Goal: Check status: Check status

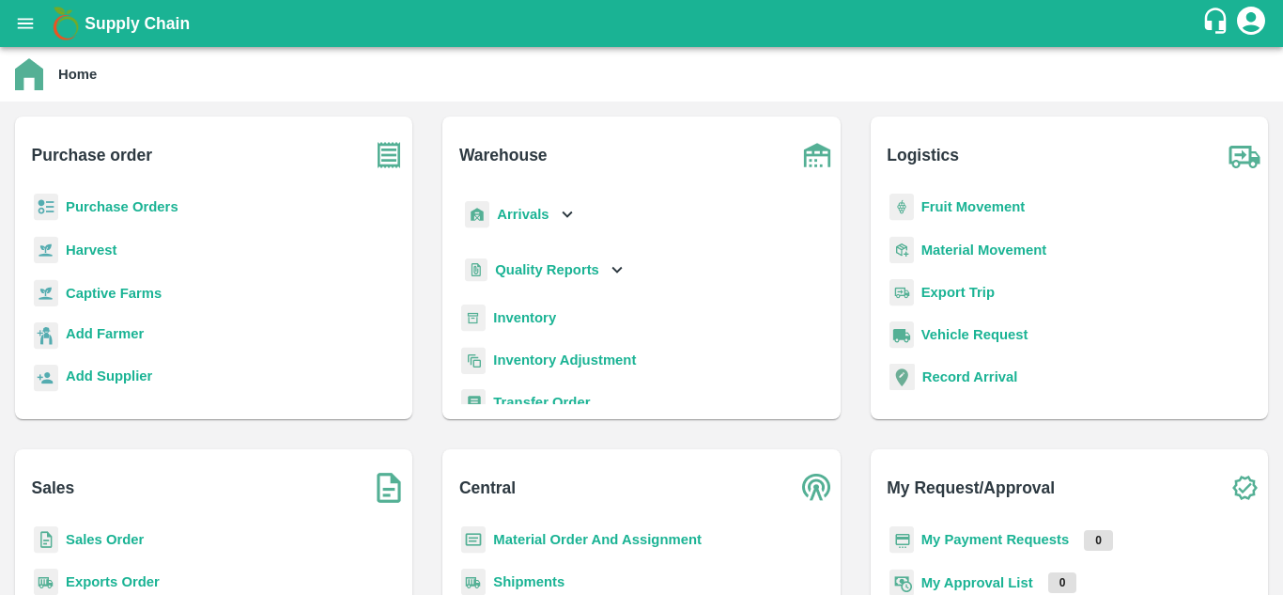
click at [133, 207] on b "Purchase Orders" at bounding box center [122, 206] width 113 height 15
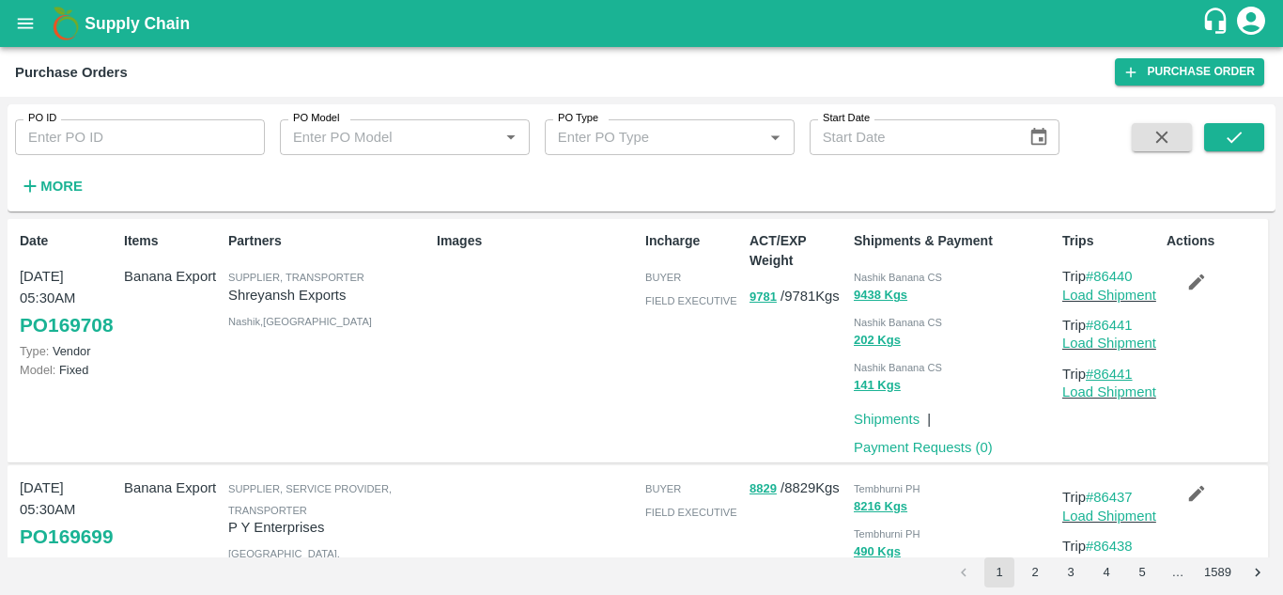
click at [1122, 372] on link "#86441" at bounding box center [1109, 373] width 47 height 15
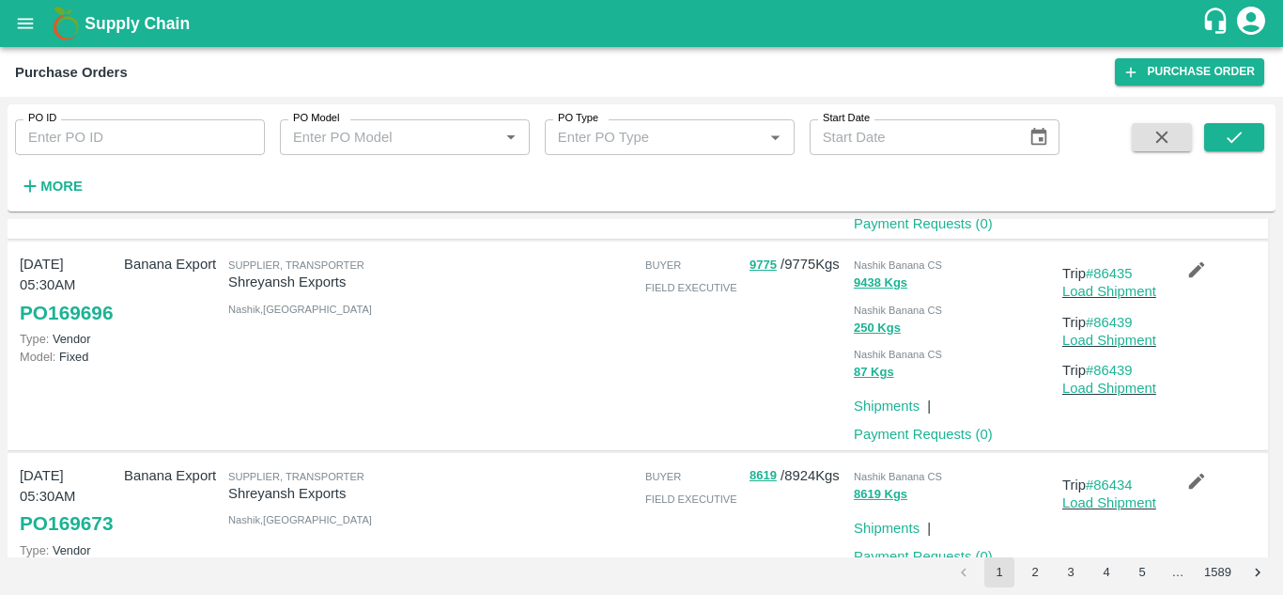
scroll to position [450, 0]
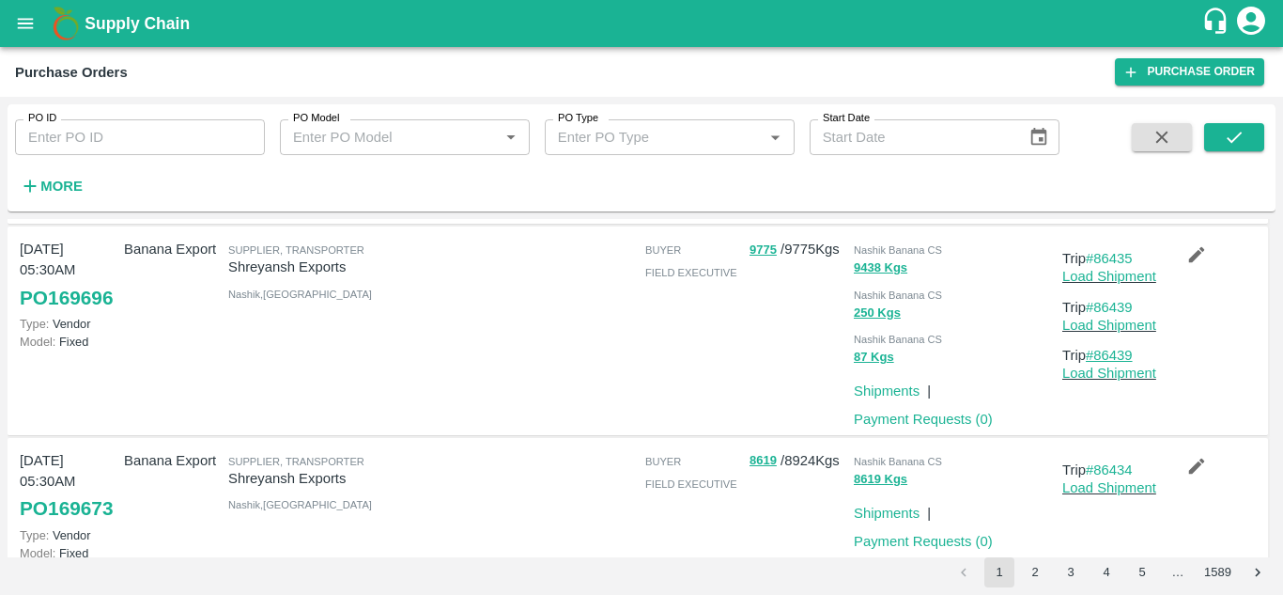
click at [1108, 351] on link "#86439" at bounding box center [1109, 355] width 47 height 15
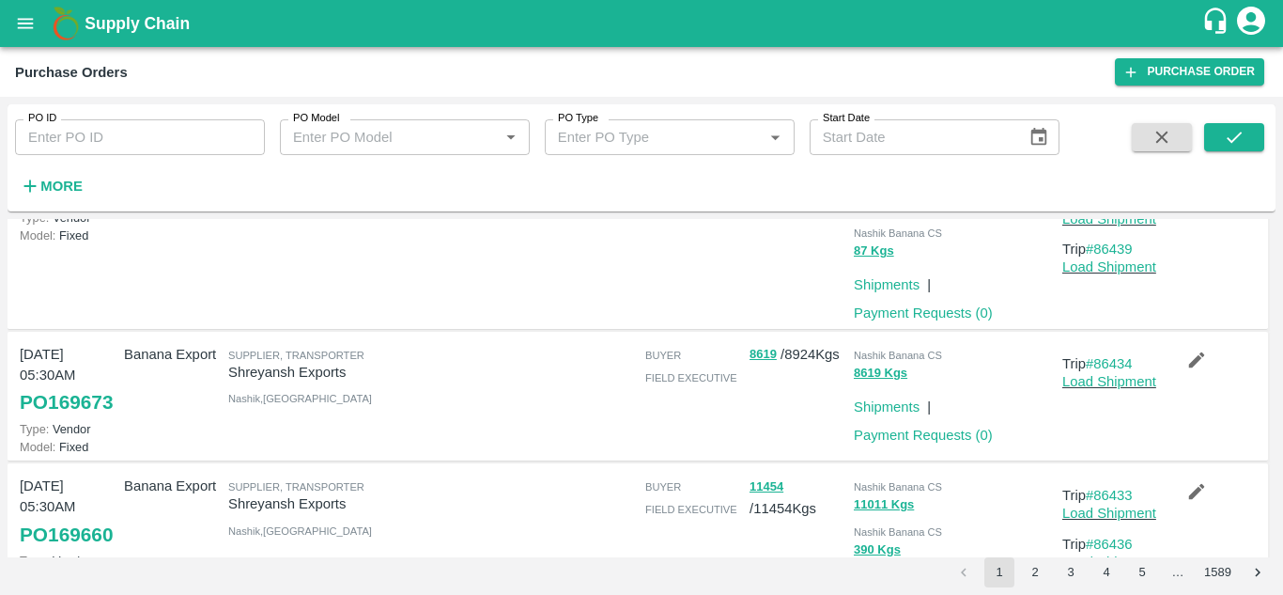
scroll to position [558, 0]
click at [1115, 359] on link "#86434" at bounding box center [1109, 361] width 47 height 15
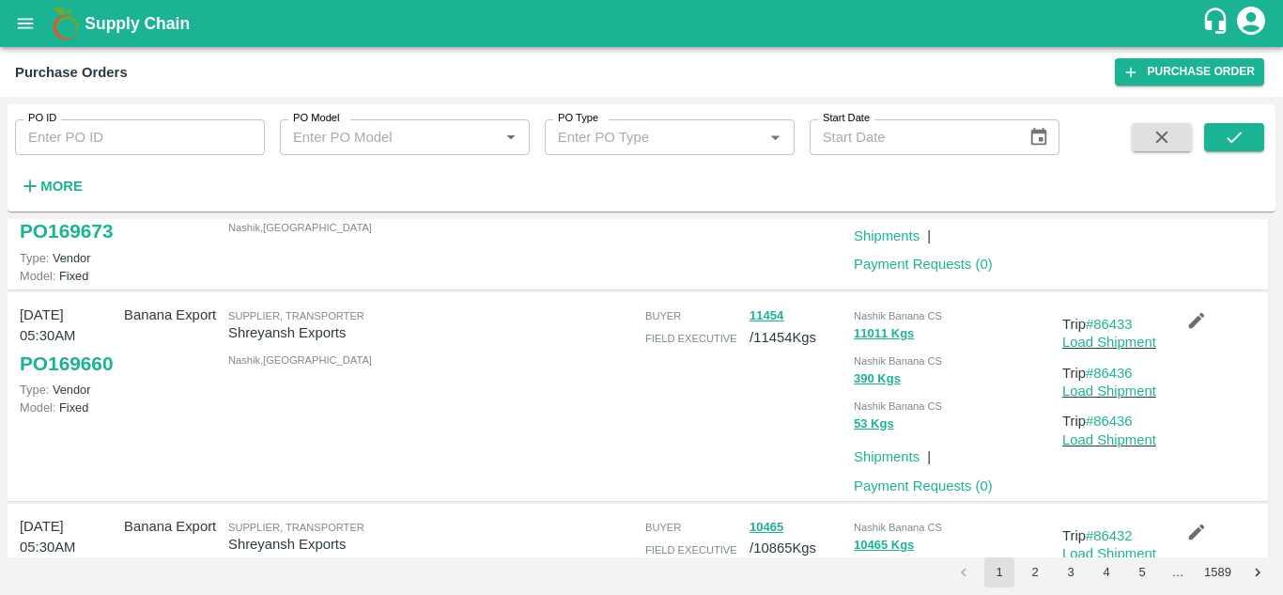
scroll to position [728, 0]
click at [1116, 427] on link "#86436" at bounding box center [1109, 419] width 47 height 15
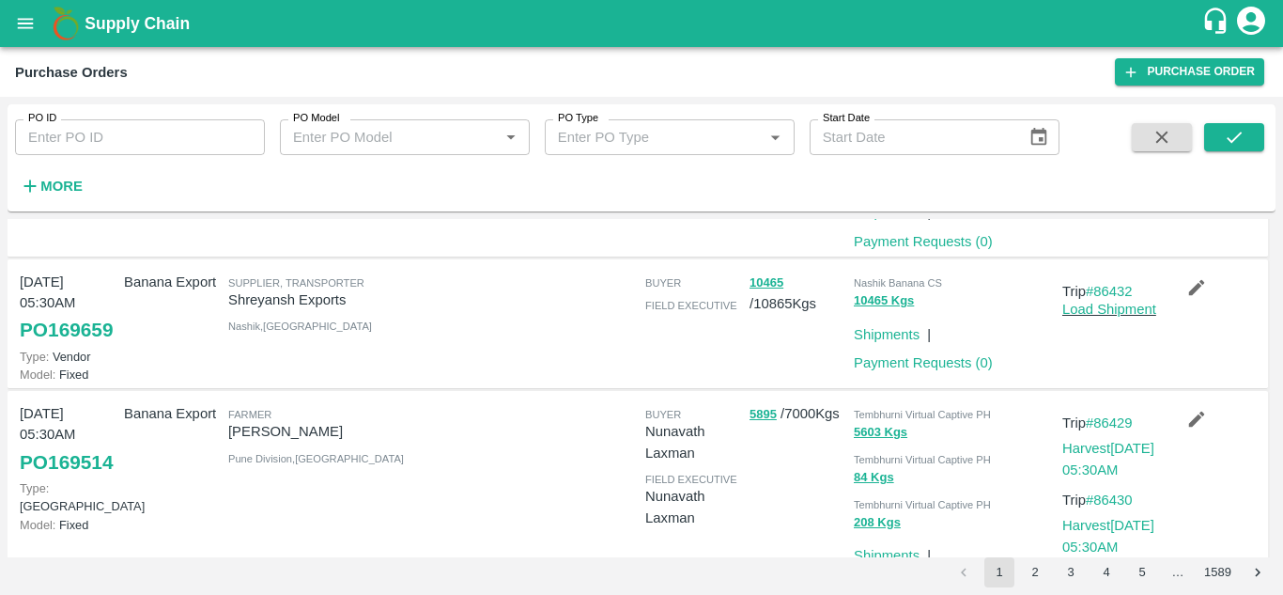
scroll to position [973, 0]
click at [1123, 297] on link "#86432" at bounding box center [1109, 289] width 47 height 15
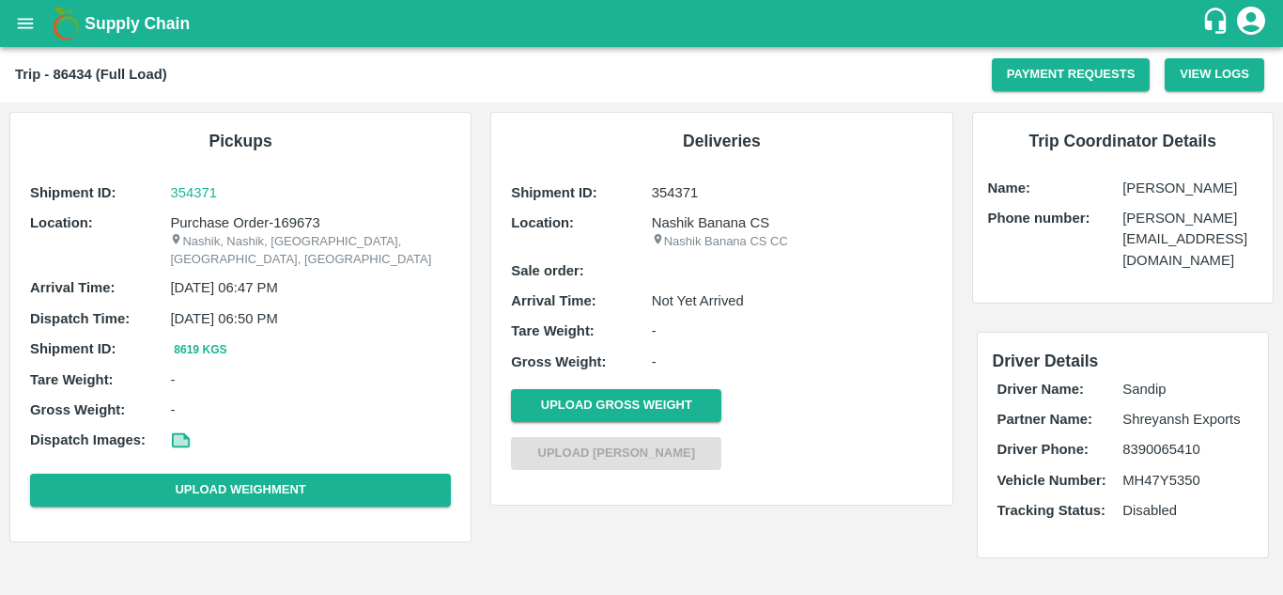
scroll to position [44, 0]
